Goal: Transaction & Acquisition: Subscribe to service/newsletter

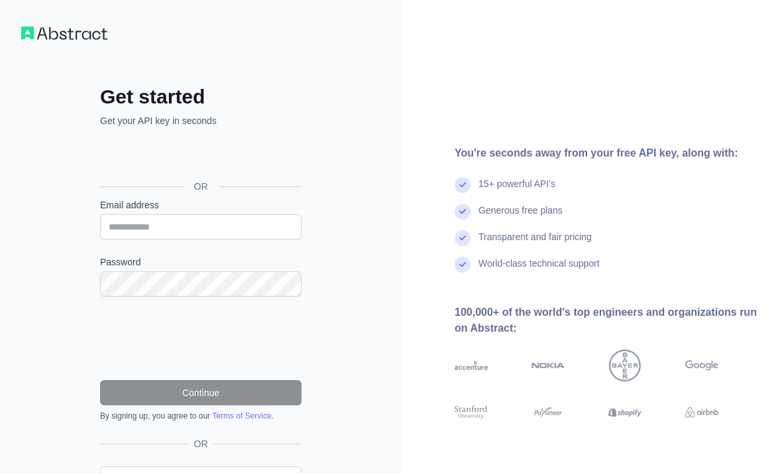
click at [133, 153] on div "Sign in with Google. Opens in new tab" at bounding box center [199, 156] width 199 height 29
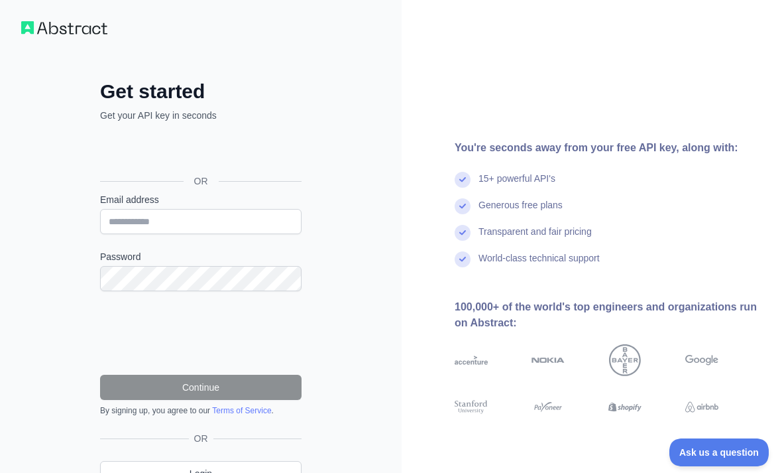
scroll to position [29, 0]
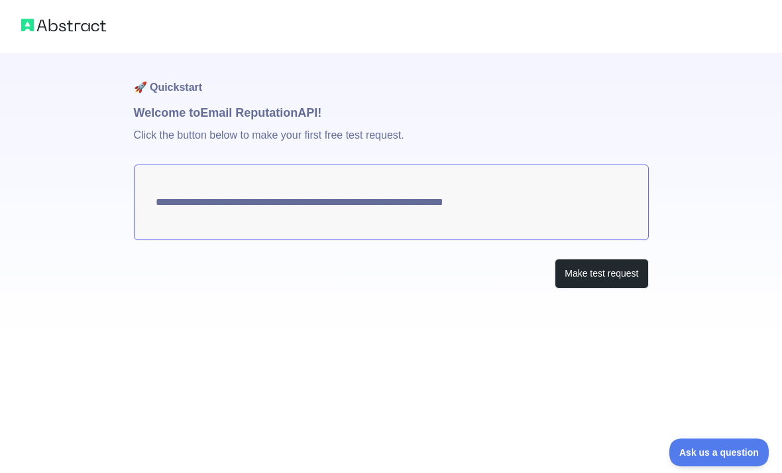
click at [624, 276] on button "Make test request" at bounding box center [601, 274] width 93 height 30
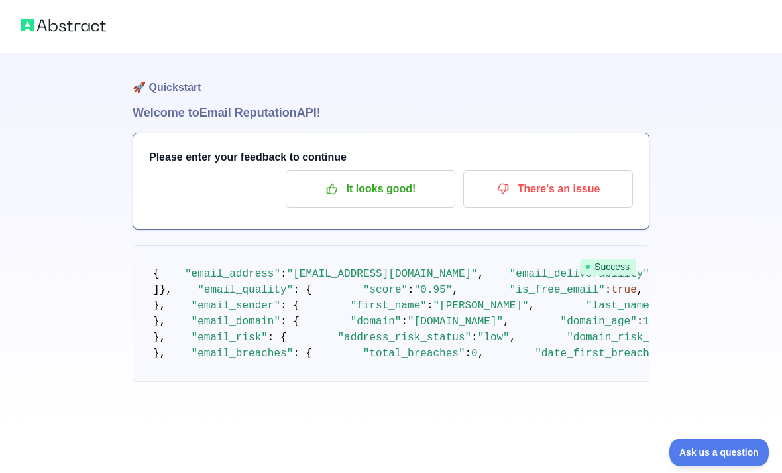
click at [433, 194] on p "It looks good!" at bounding box center [371, 189] width 150 height 23
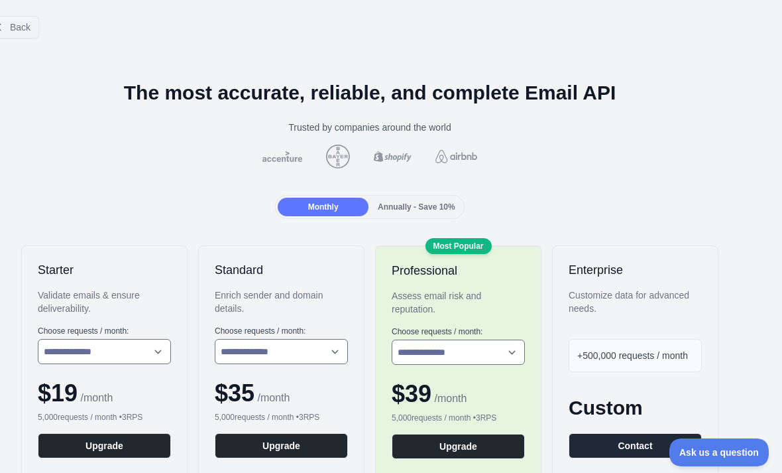
scroll to position [0, 21]
click at [15, 24] on span "Back" at bounding box center [20, 27] width 21 height 11
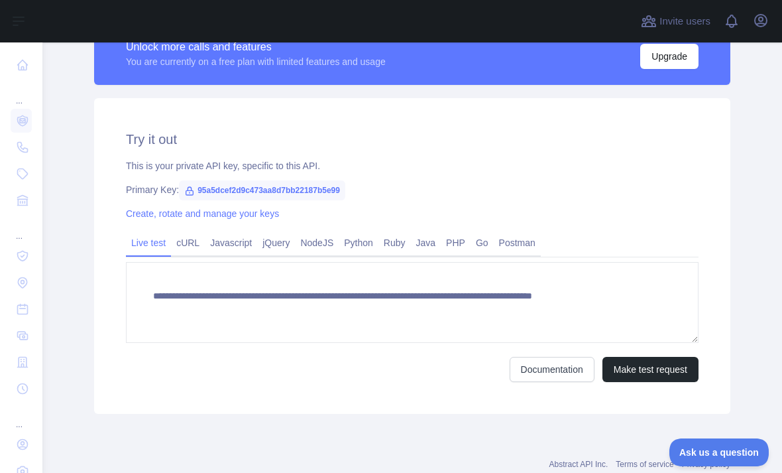
scroll to position [396, 0]
